Goal: Information Seeking & Learning: Understand process/instructions

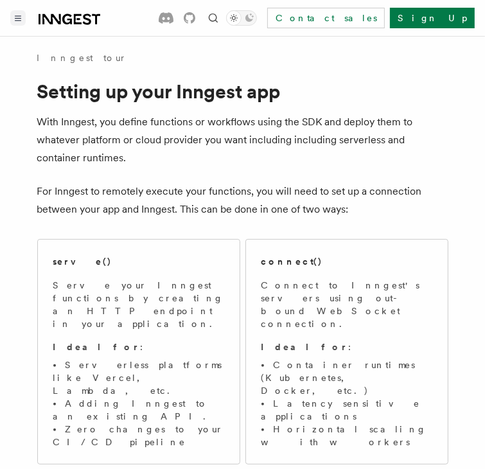
click at [16, 23] on button "Toggle navigation" at bounding box center [17, 17] width 15 height 15
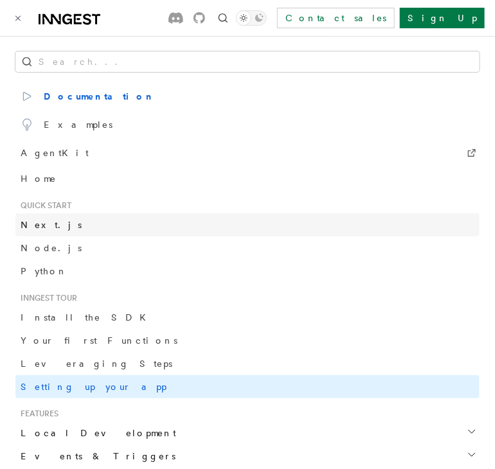
click at [62, 227] on link "Next.js" at bounding box center [247, 224] width 464 height 23
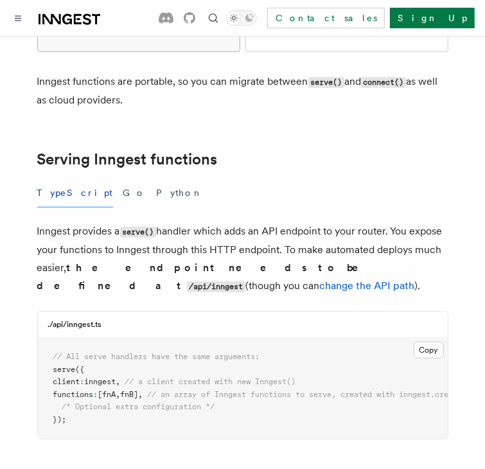
scroll to position [413, 0]
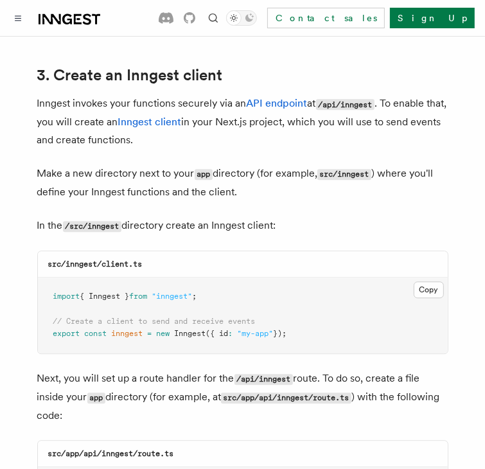
scroll to position [1520, 0]
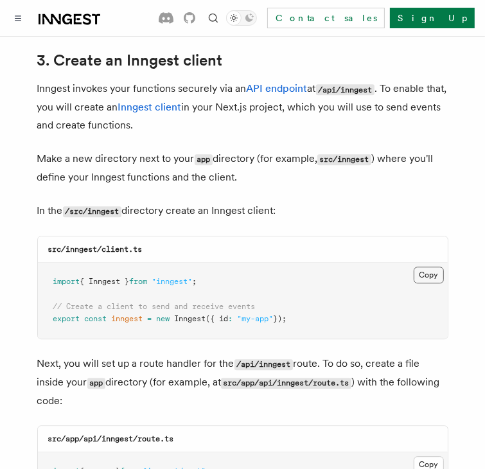
click at [414, 267] on button "Copy Copied" at bounding box center [429, 275] width 30 height 17
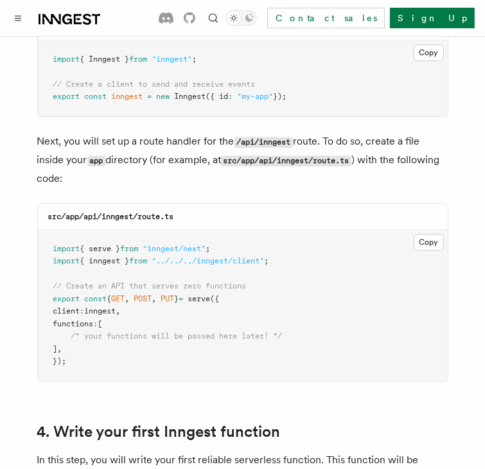
scroll to position [1742, 0]
click at [423, 234] on button "Copy Copied" at bounding box center [429, 242] width 30 height 17
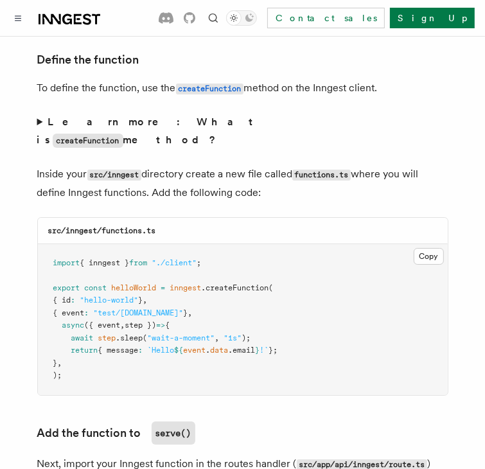
scroll to position [2224, 0]
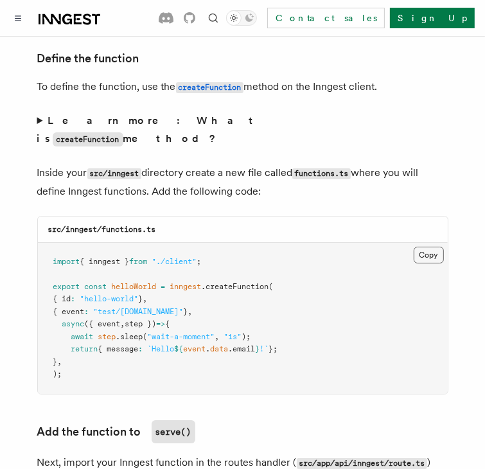
click at [425, 247] on button "Copy Copied" at bounding box center [429, 255] width 30 height 17
